Goal: Navigation & Orientation: Find specific page/section

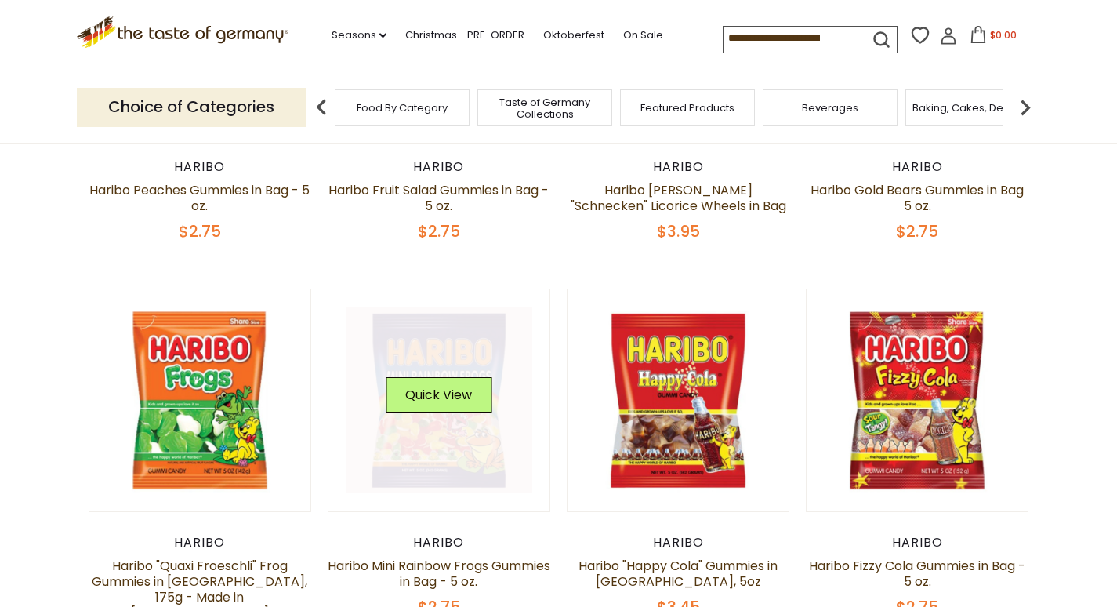
scroll to position [549, 0]
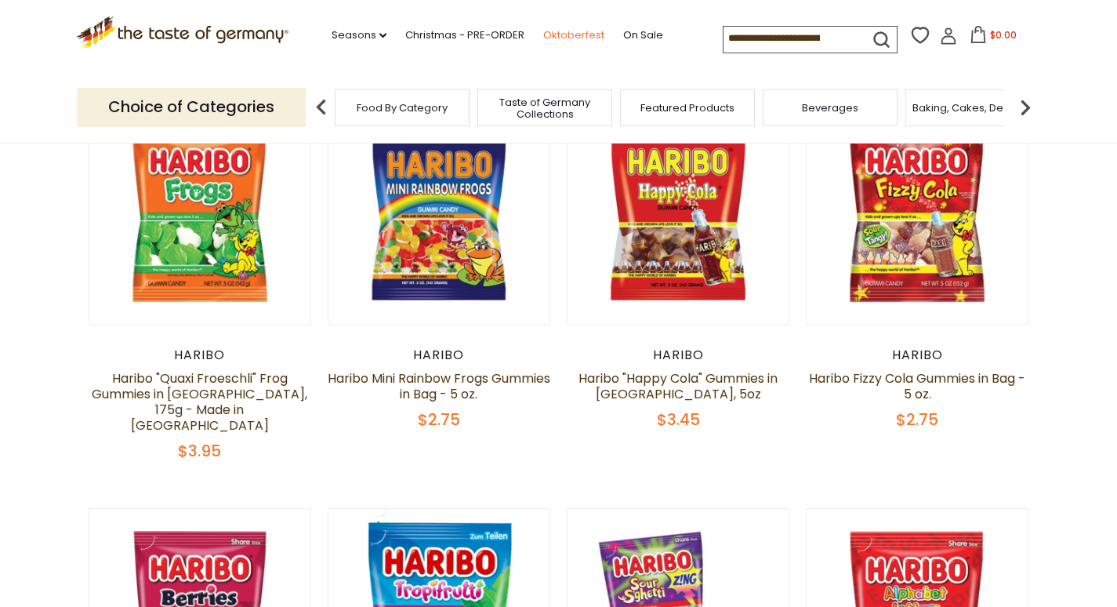
click at [551, 30] on link "Oktoberfest" at bounding box center [573, 35] width 61 height 17
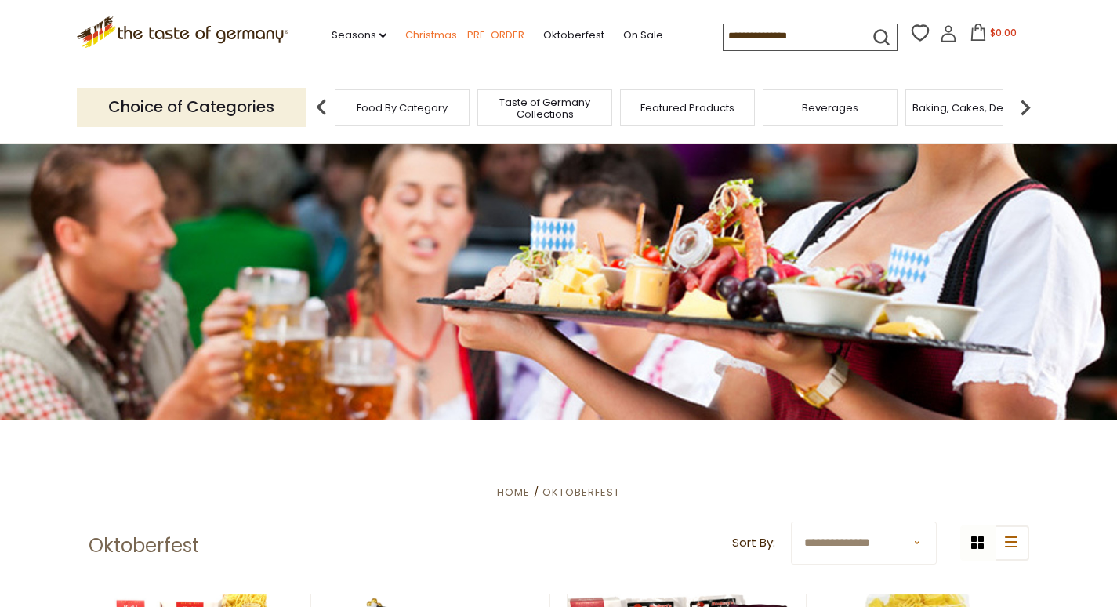
click at [455, 29] on link "Christmas - PRE-ORDER" at bounding box center [464, 35] width 119 height 17
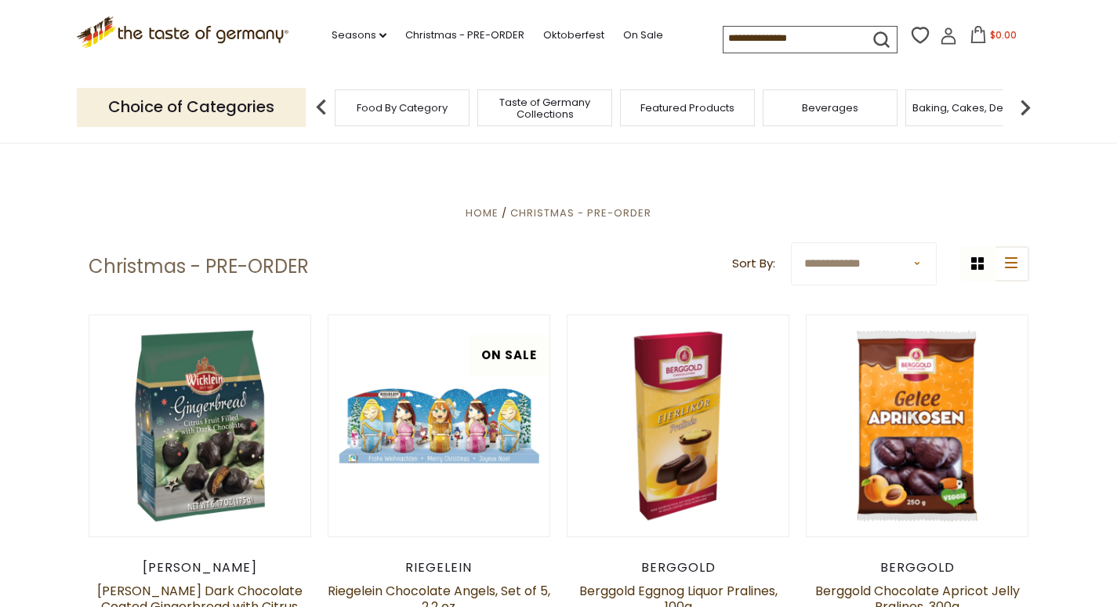
scroll to position [314, 0]
